Goal: Information Seeking & Learning: Check status

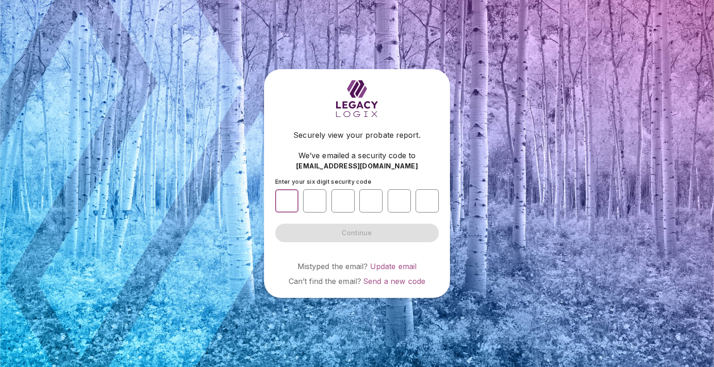
click at [278, 195] on input "number" at bounding box center [286, 201] width 23 height 23
type input "*"
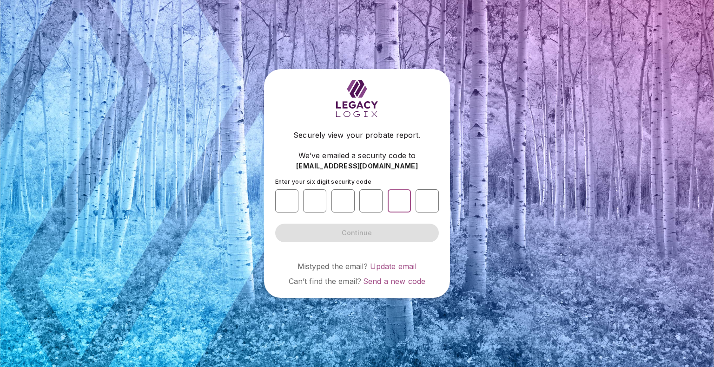
type input "*"
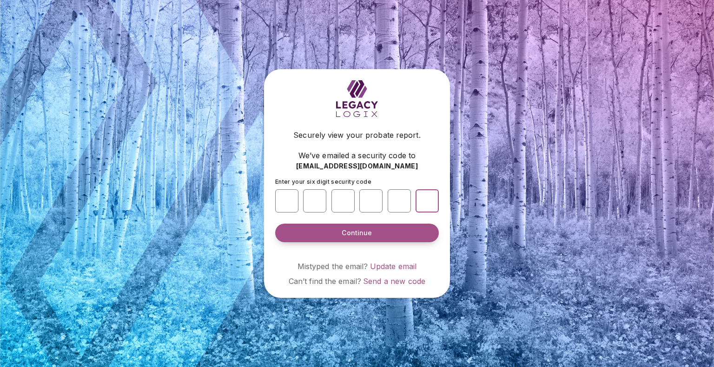
type input "*"
click at [352, 230] on span "Continue" at bounding box center [356, 233] width 30 height 9
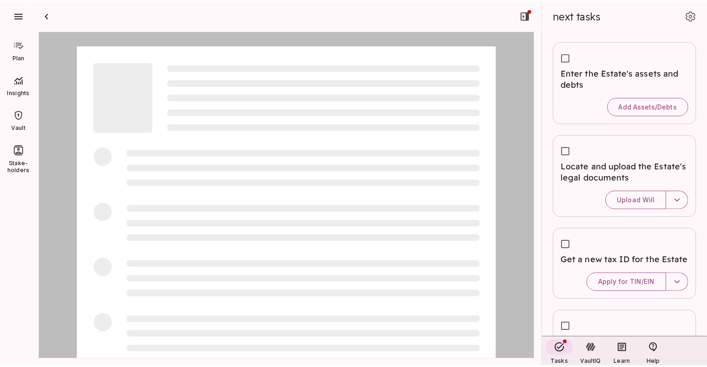
scroll to position [0, 0]
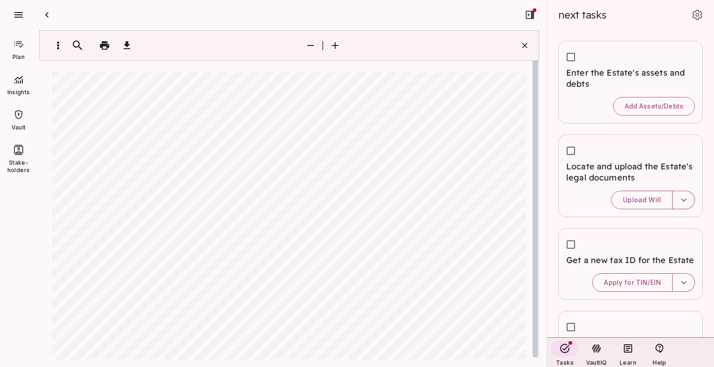
drag, startPoint x: 533, startPoint y: 91, endPoint x: 540, endPoint y: 124, distance: 33.7
click at [540, 124] on div "* ​ of 4 | zoom automatic **** Zoom Free Pr o ba t e Assessmen t Summary Prepar…" at bounding box center [289, 198] width 515 height 337
drag, startPoint x: 532, startPoint y: 85, endPoint x: 531, endPoint y: 145, distance: 59.9
click at [532, 145] on div at bounding box center [534, 194] width 5 height 327
drag, startPoint x: 533, startPoint y: 88, endPoint x: 546, endPoint y: 137, distance: 50.8
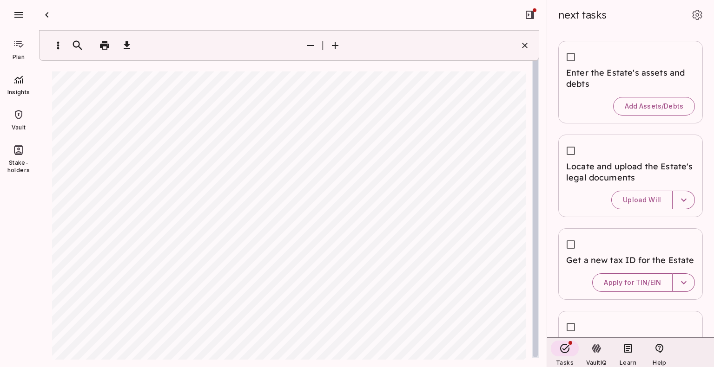
click at [546, 137] on div "* ​ of 4 | zoom automatic **** Zoom Free Pr o ba t e Assessmen t Summary Prepar…" at bounding box center [289, 198] width 515 height 337
drag, startPoint x: 532, startPoint y: 87, endPoint x: 530, endPoint y: 128, distance: 40.5
click at [532, 128] on div at bounding box center [535, 194] width 7 height 328
drag, startPoint x: 532, startPoint y: 77, endPoint x: 523, endPoint y: 107, distance: 31.5
click at [523, 107] on div "* ​ of 4 | zoom automatic **** Zoom Free Pr o ba t e Assessmen t Summary Prepar…" at bounding box center [289, 195] width 500 height 330
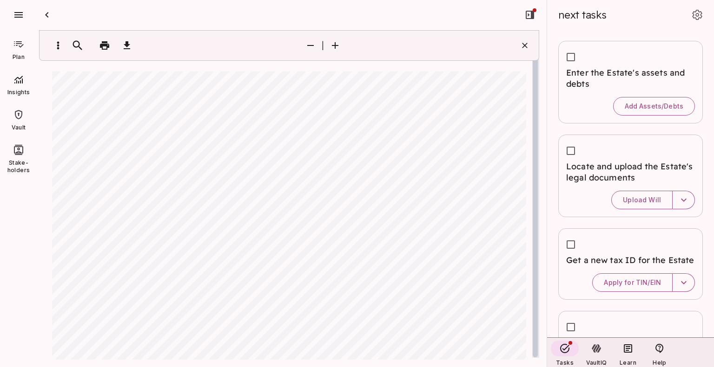
click at [534, 354] on div at bounding box center [534, 194] width 5 height 327
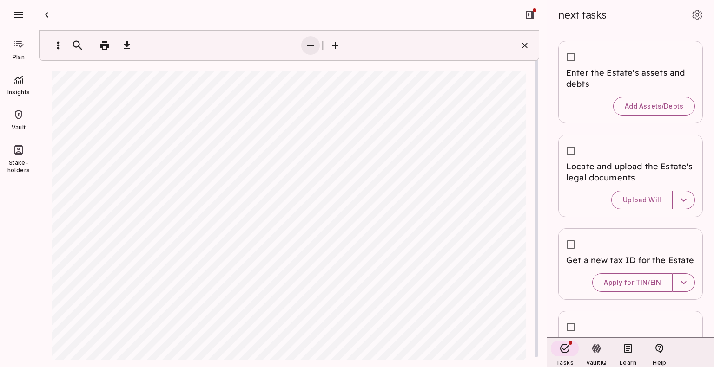
click at [307, 48] on icon "button" at bounding box center [310, 45] width 11 height 11
click at [308, 48] on icon "button" at bounding box center [310, 45] width 11 height 11
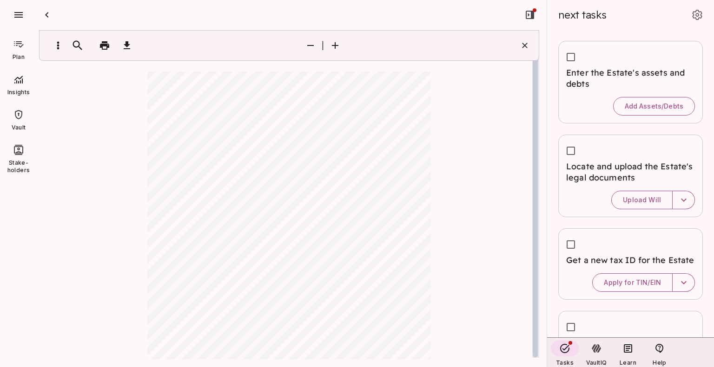
drag, startPoint x: 532, startPoint y: 95, endPoint x: 528, endPoint y: 221, distance: 125.5
click at [528, 221] on div "* ​ of 4 | zoom custom ***** Zoom Free Pr o ba t e Assessmen t Summary Prepared…" at bounding box center [289, 195] width 500 height 330
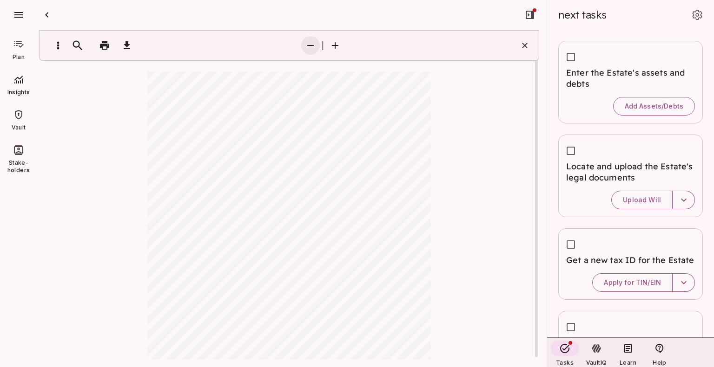
click at [312, 42] on icon "button" at bounding box center [310, 45] width 11 height 11
click at [132, 46] on icon "button" at bounding box center [126, 45] width 11 height 11
click at [19, 120] on icon at bounding box center [18, 114] width 11 height 11
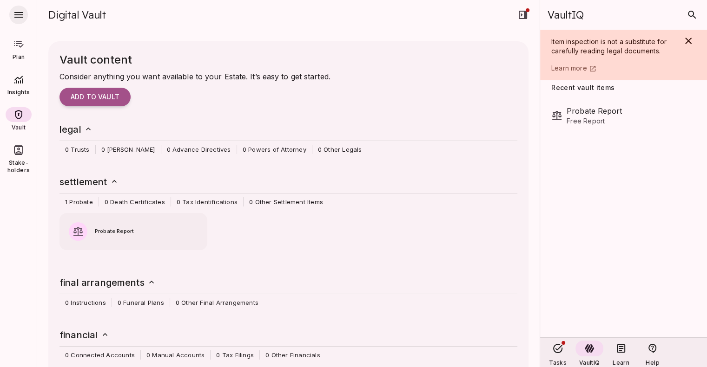
click at [21, 18] on icon "button" at bounding box center [18, 14] width 11 height 11
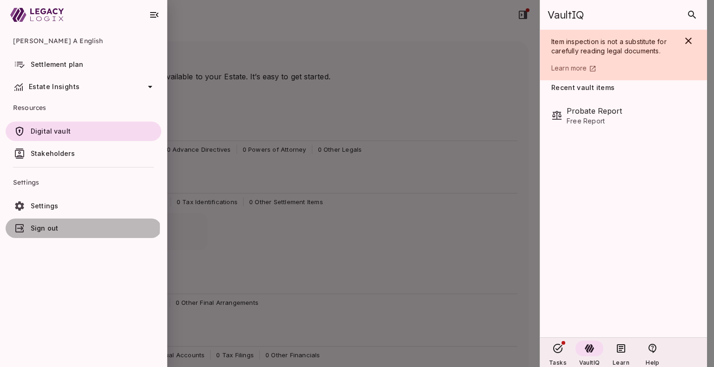
click at [41, 232] on span "Sign out" at bounding box center [44, 228] width 27 height 8
